Goal: Navigation & Orientation: Find specific page/section

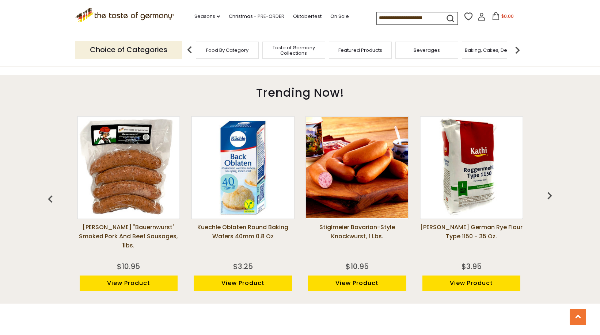
scroll to position [261, 0]
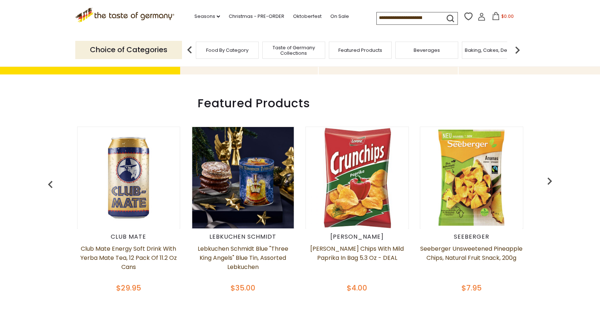
click at [296, 48] on span "Taste of Germany Collections" at bounding box center [294, 50] width 58 height 11
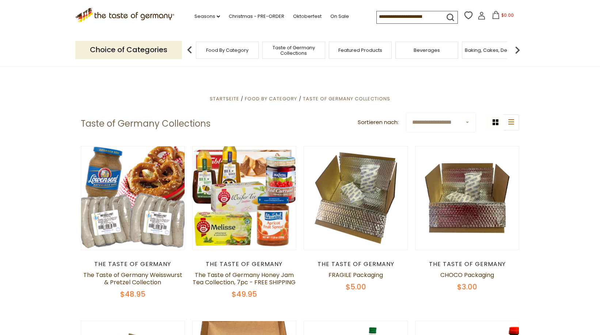
click at [429, 49] on span "Beverages" at bounding box center [427, 50] width 26 height 5
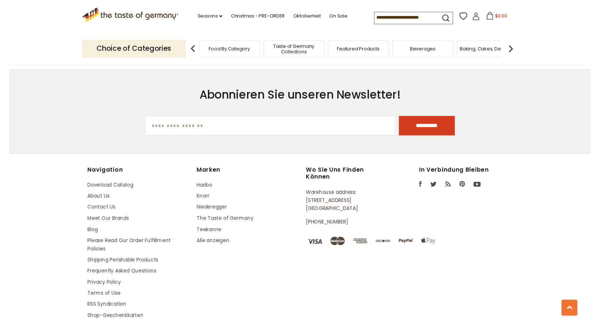
scroll to position [1905, 0]
